Goal: Task Accomplishment & Management: Complete application form

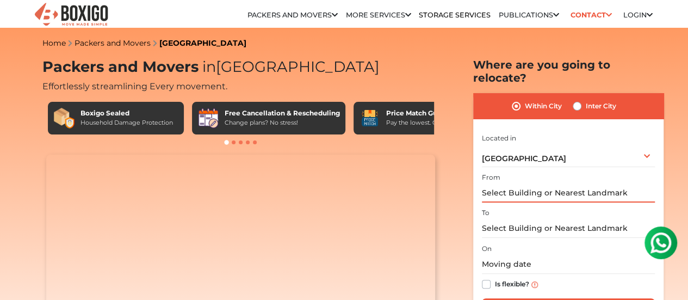
click at [547, 185] on input "text" at bounding box center [568, 192] width 173 height 19
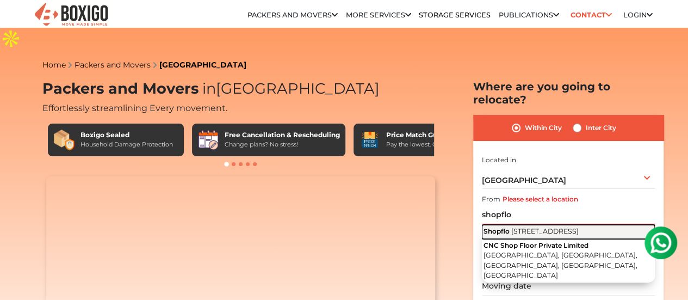
click at [547, 227] on span "[STREET_ADDRESS]" at bounding box center [544, 231] width 67 height 8
type input "Shopflo, [STREET_ADDRESS]"
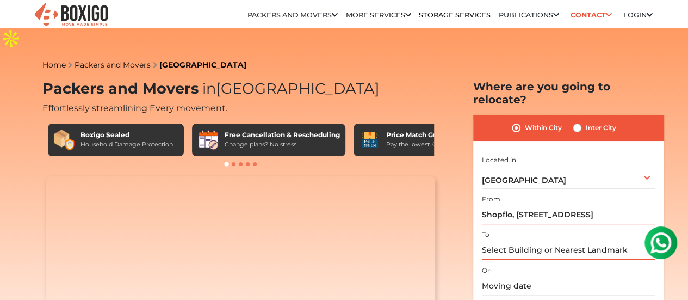
click at [547, 240] on input "text" at bounding box center [568, 249] width 173 height 19
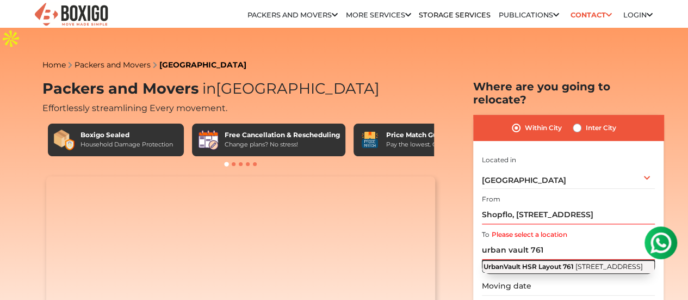
click at [576, 262] on span "[STREET_ADDRESS]" at bounding box center [609, 266] width 67 height 8
type input "UrbanVault HSR Layout [STREET_ADDRESS]"
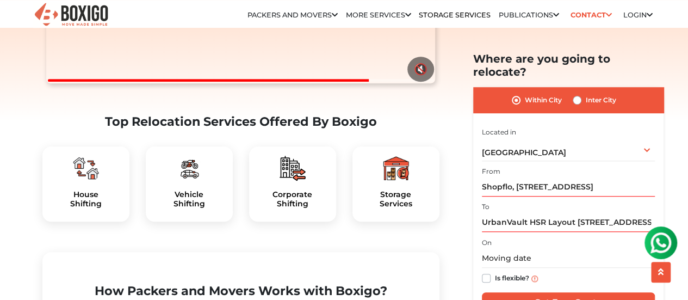
scroll to position [306, 0]
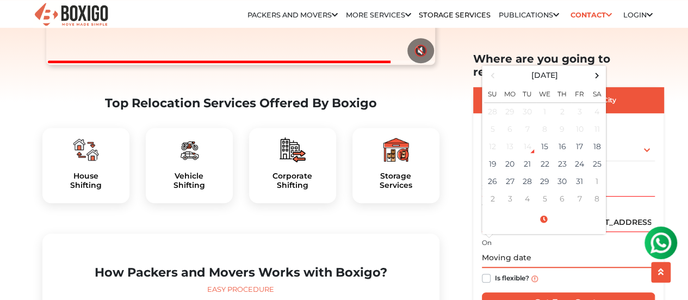
click at [529, 249] on input "text" at bounding box center [568, 258] width 173 height 19
click at [561, 139] on td "16" at bounding box center [562, 146] width 17 height 17
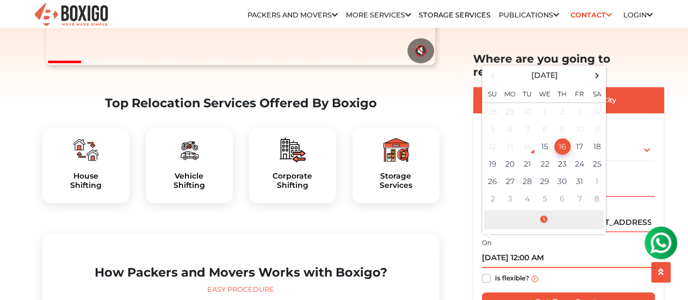
click at [546, 210] on span at bounding box center [544, 219] width 120 height 19
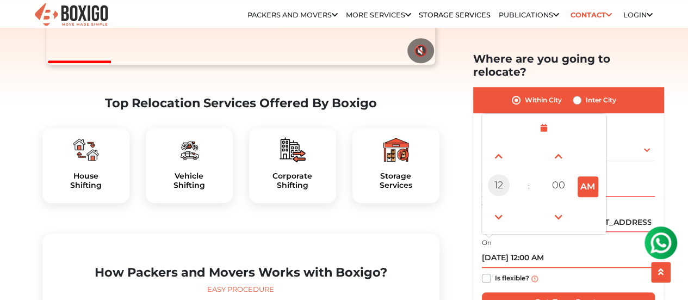
click at [500, 174] on span "12" at bounding box center [499, 185] width 22 height 22
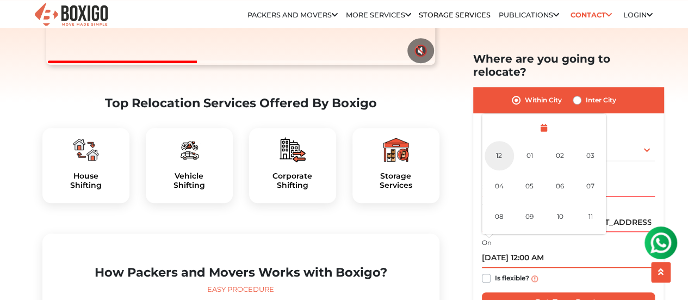
click at [495, 147] on div "12" at bounding box center [499, 155] width 29 height 29
click at [580, 176] on button "AM" at bounding box center [588, 186] width 21 height 21
type input "[DATE] 12:00 PM"
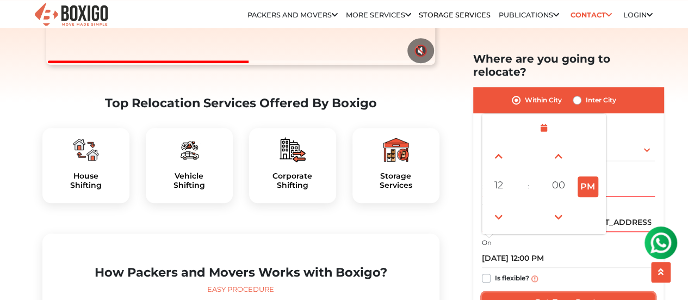
click at [556, 292] on input "Get Free Quote" at bounding box center [568, 302] width 173 height 21
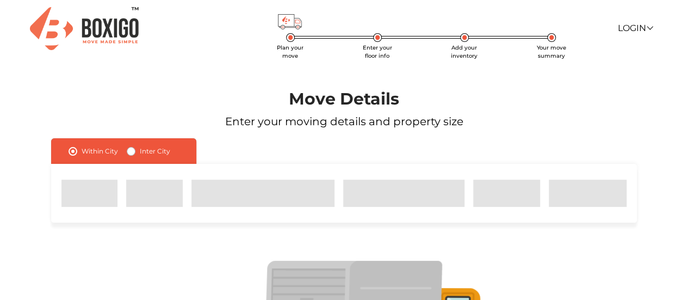
click at [0, 248] on section "Move Details Enter your moving details and property size Within City Inter City" at bounding box center [344, 248] width 688 height 383
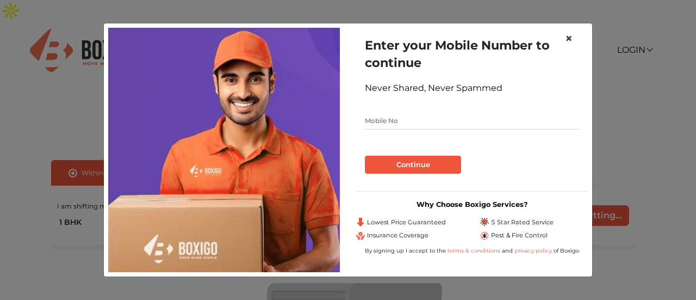
click at [567, 32] on button "×" at bounding box center [568, 38] width 25 height 30
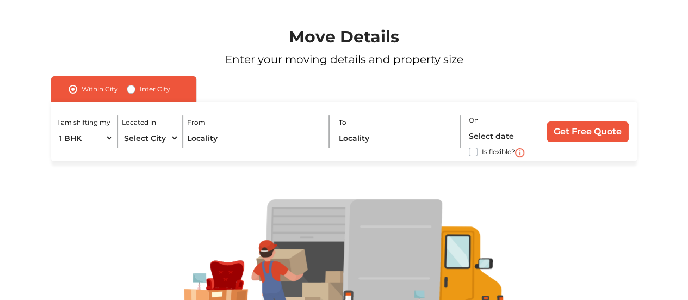
scroll to position [59, 0]
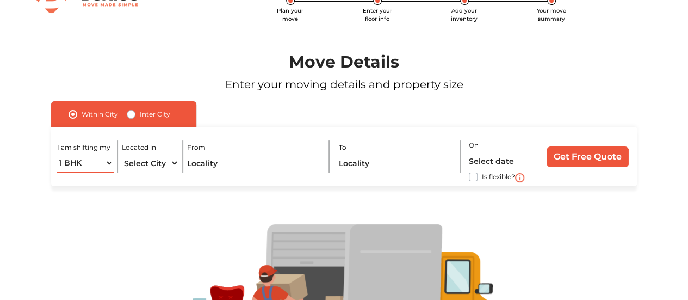
click at [85, 153] on select "1 BHK 2 BHK 3 BHK 3 + BHK FEW ITEMS" at bounding box center [85, 162] width 57 height 19
